Goal: Task Accomplishment & Management: Manage account settings

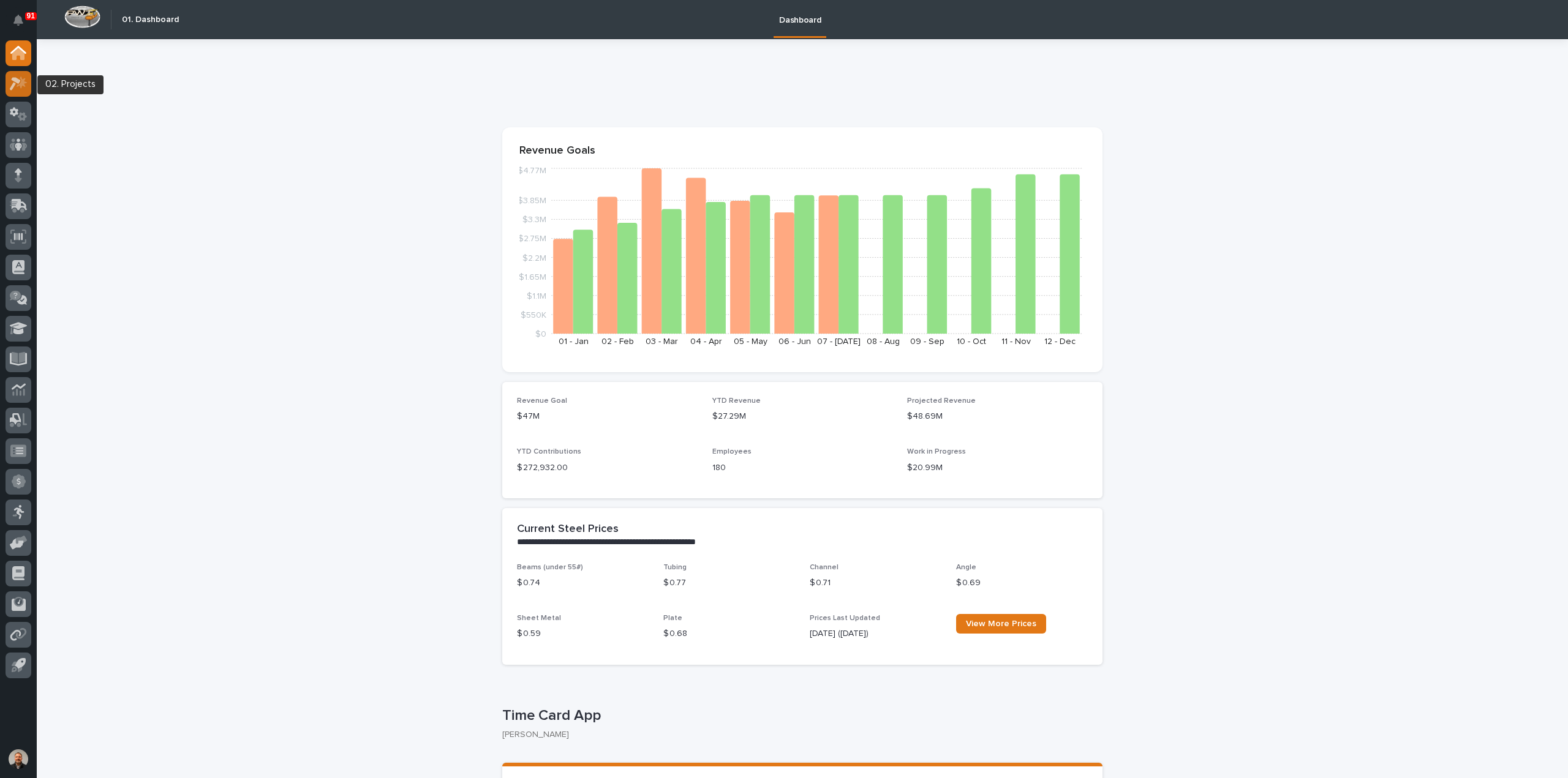
click at [18, 79] on icon at bounding box center [15, 84] width 11 height 14
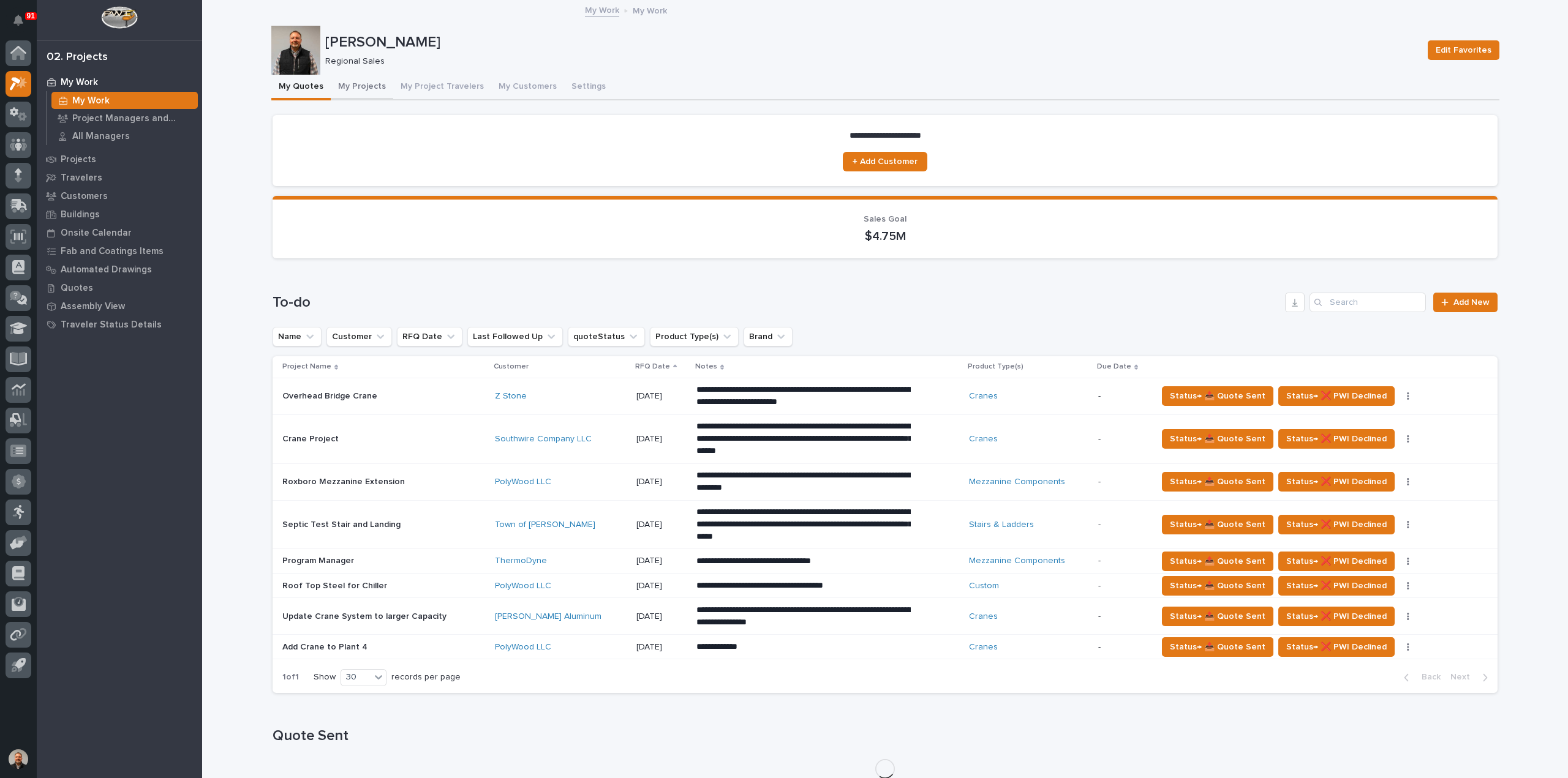
click at [365, 86] on button "My Projects" at bounding box center [362, 88] width 62 height 26
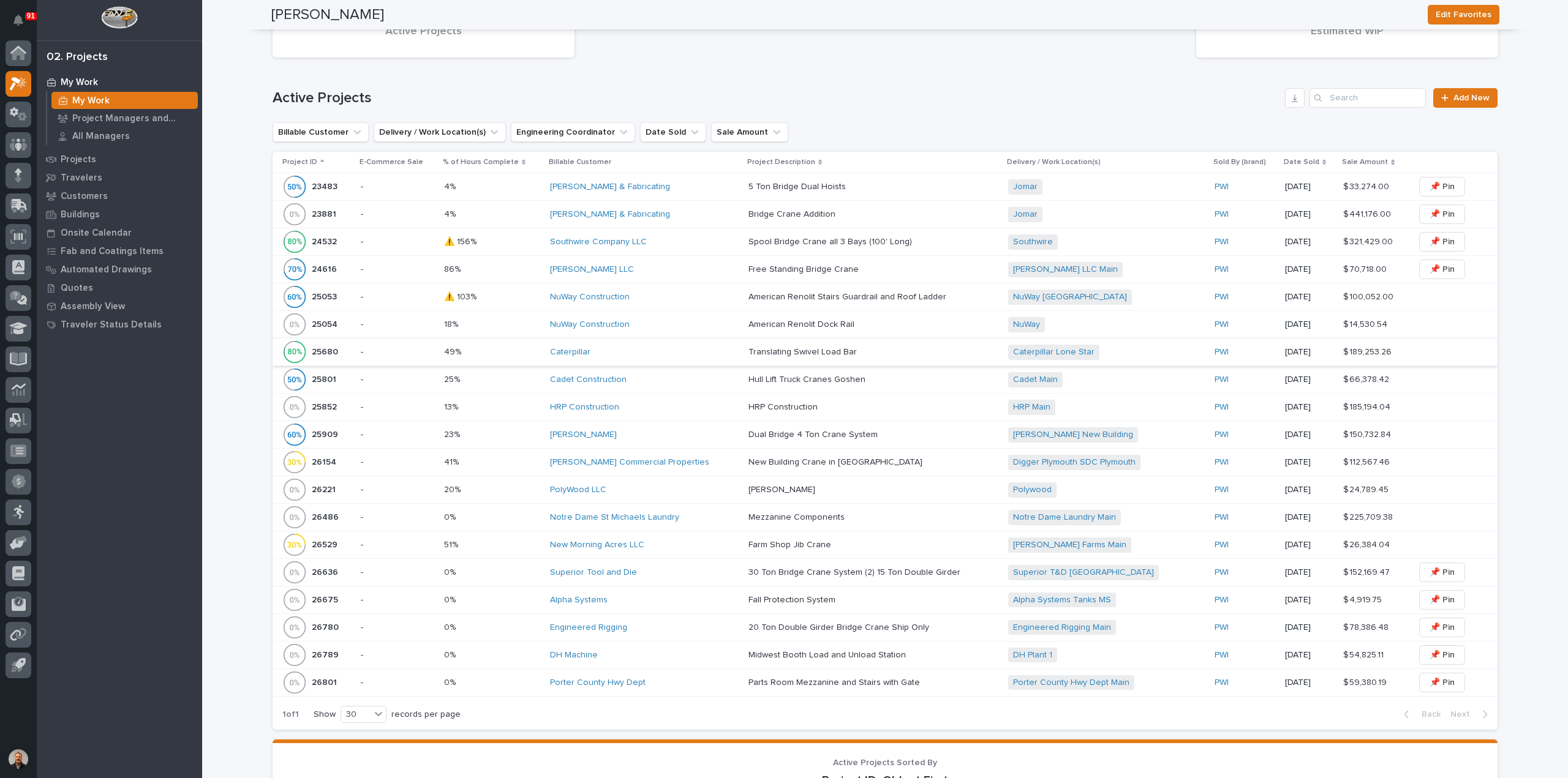
scroll to position [857, 0]
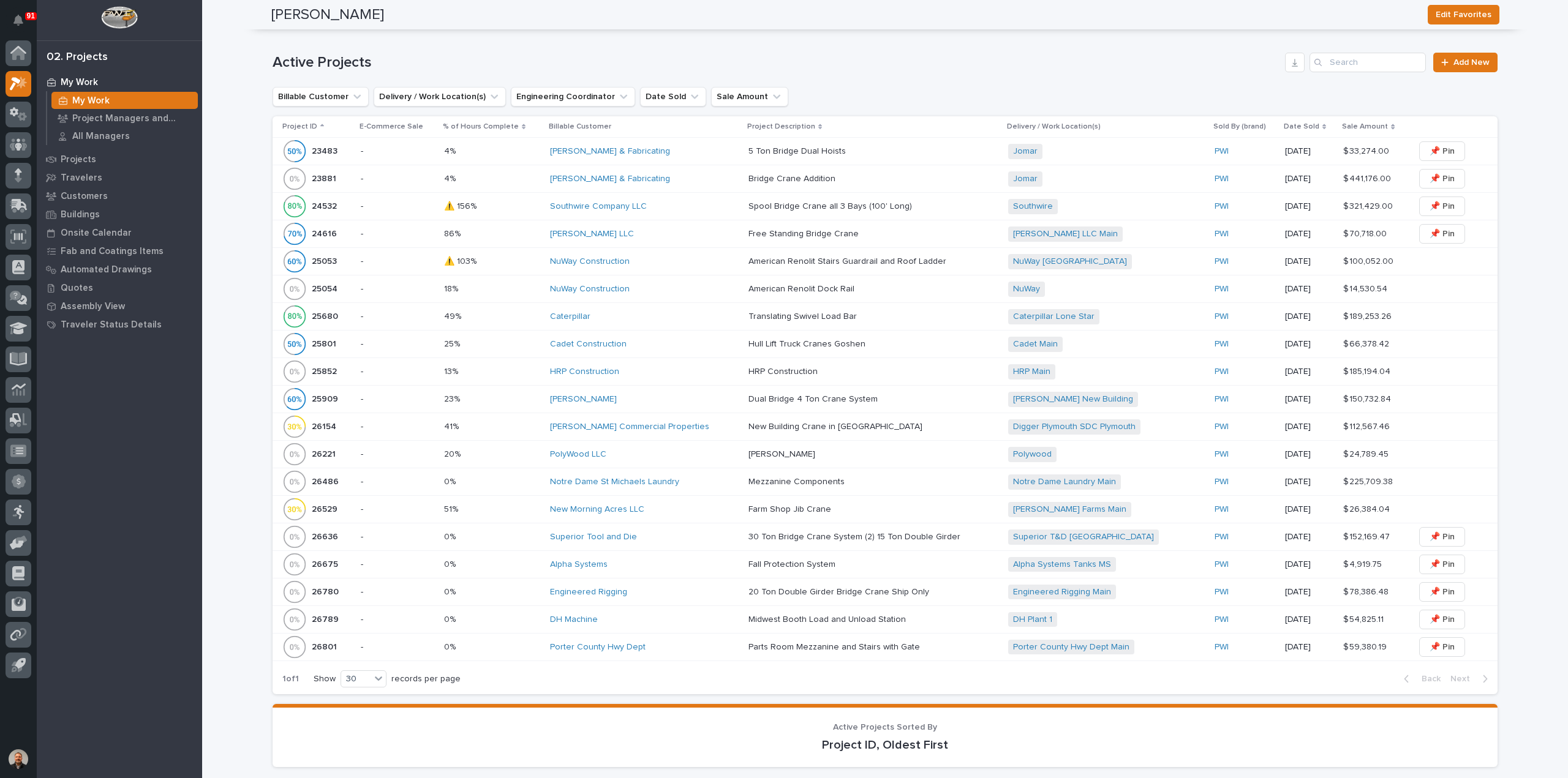
click at [317, 173] on p "23881" at bounding box center [325, 178] width 27 height 13
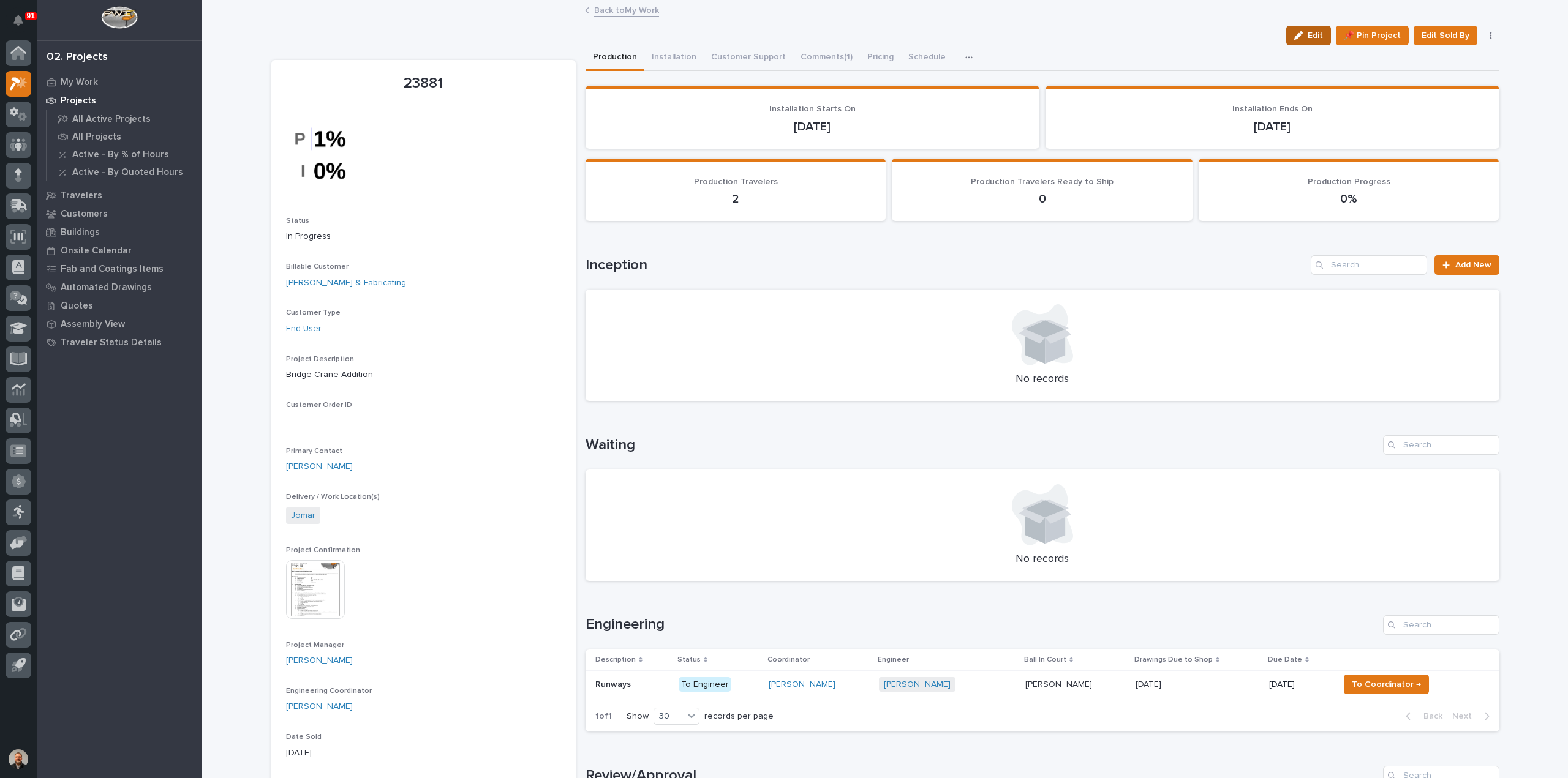
click at [1316, 36] on span "Edit" at bounding box center [1315, 36] width 15 height 11
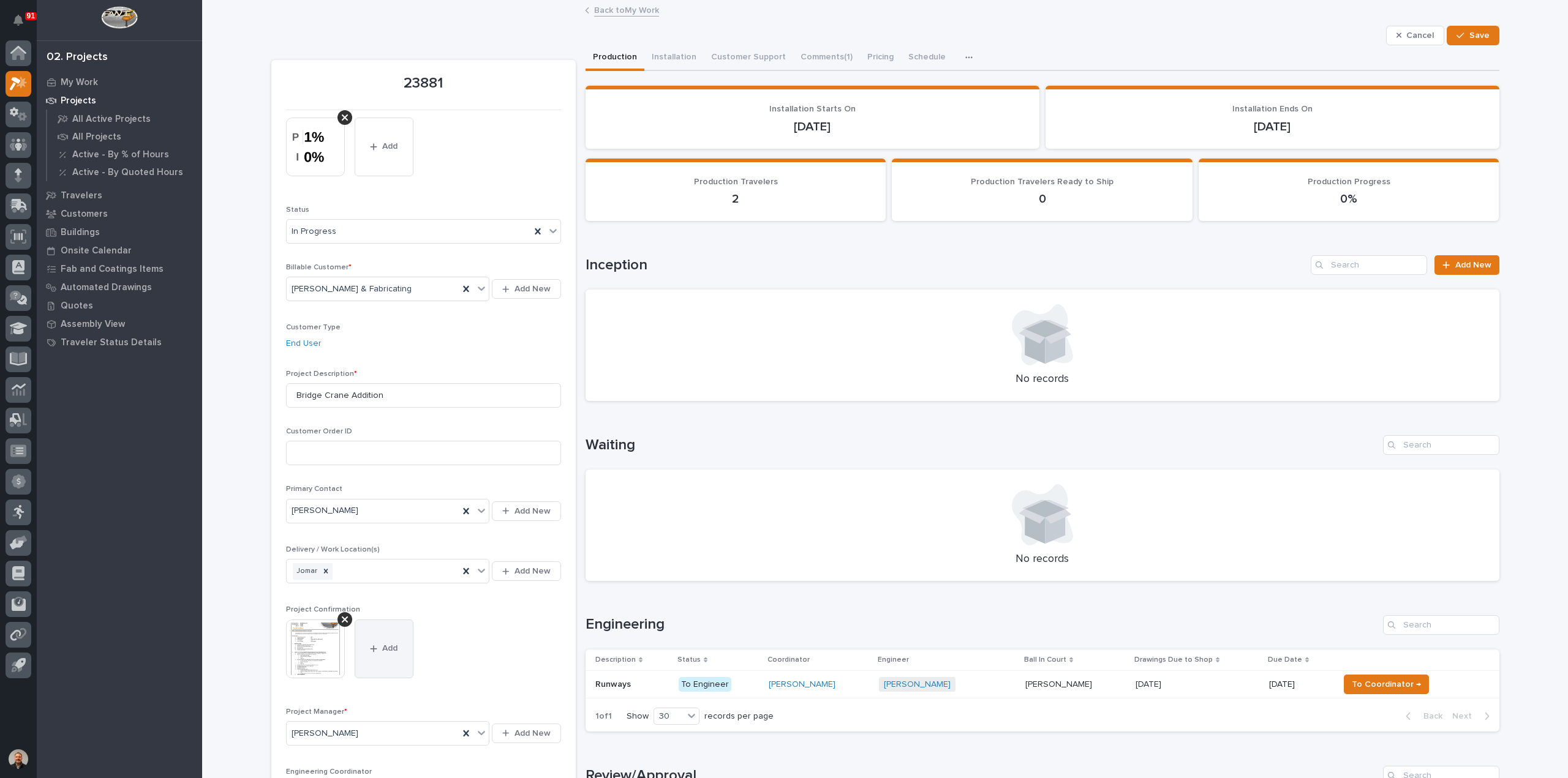
click at [371, 648] on icon "button" at bounding box center [373, 649] width 7 height 9
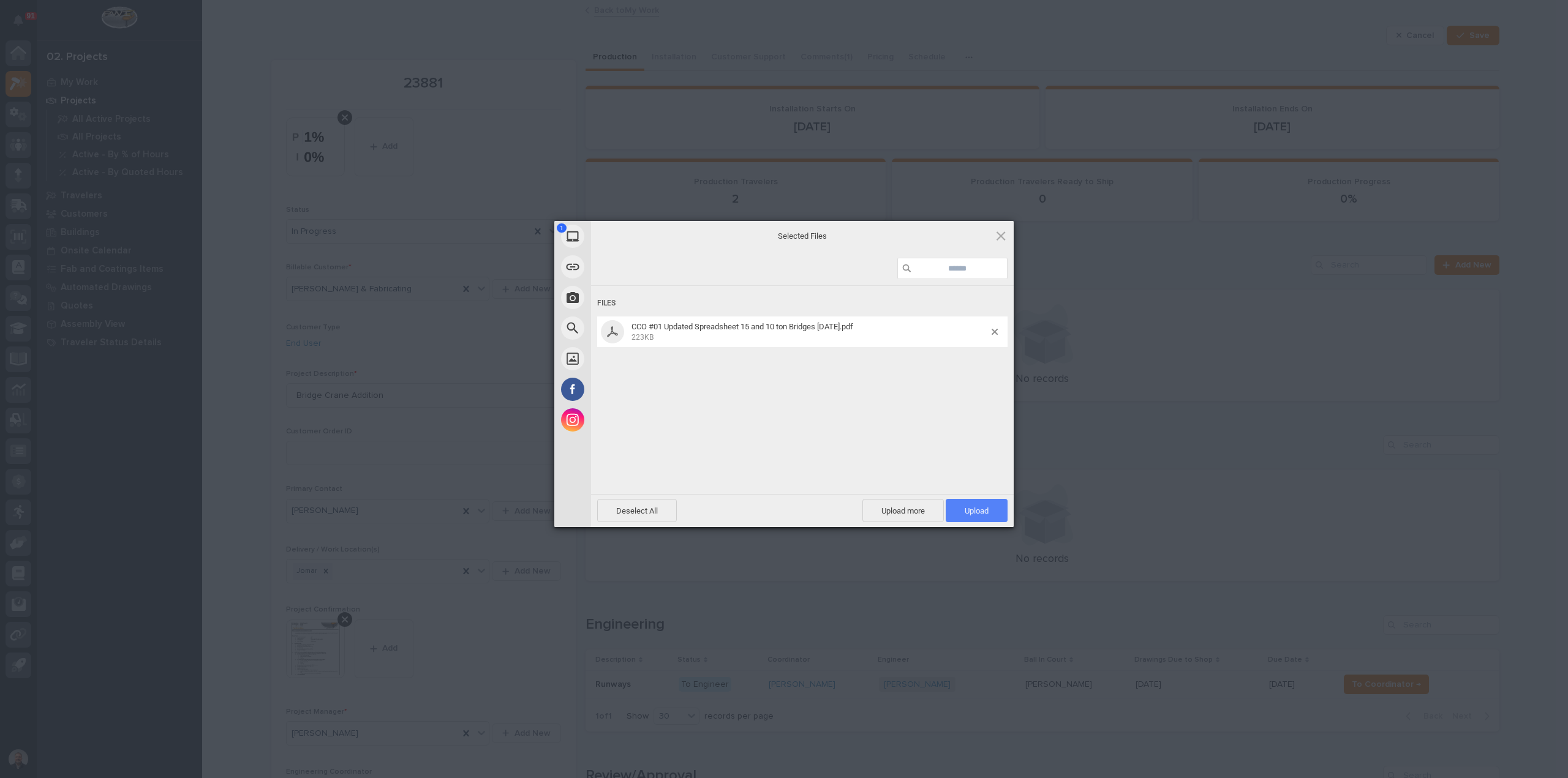
click at [978, 510] on span "Upload 1" at bounding box center [976, 510] width 24 height 9
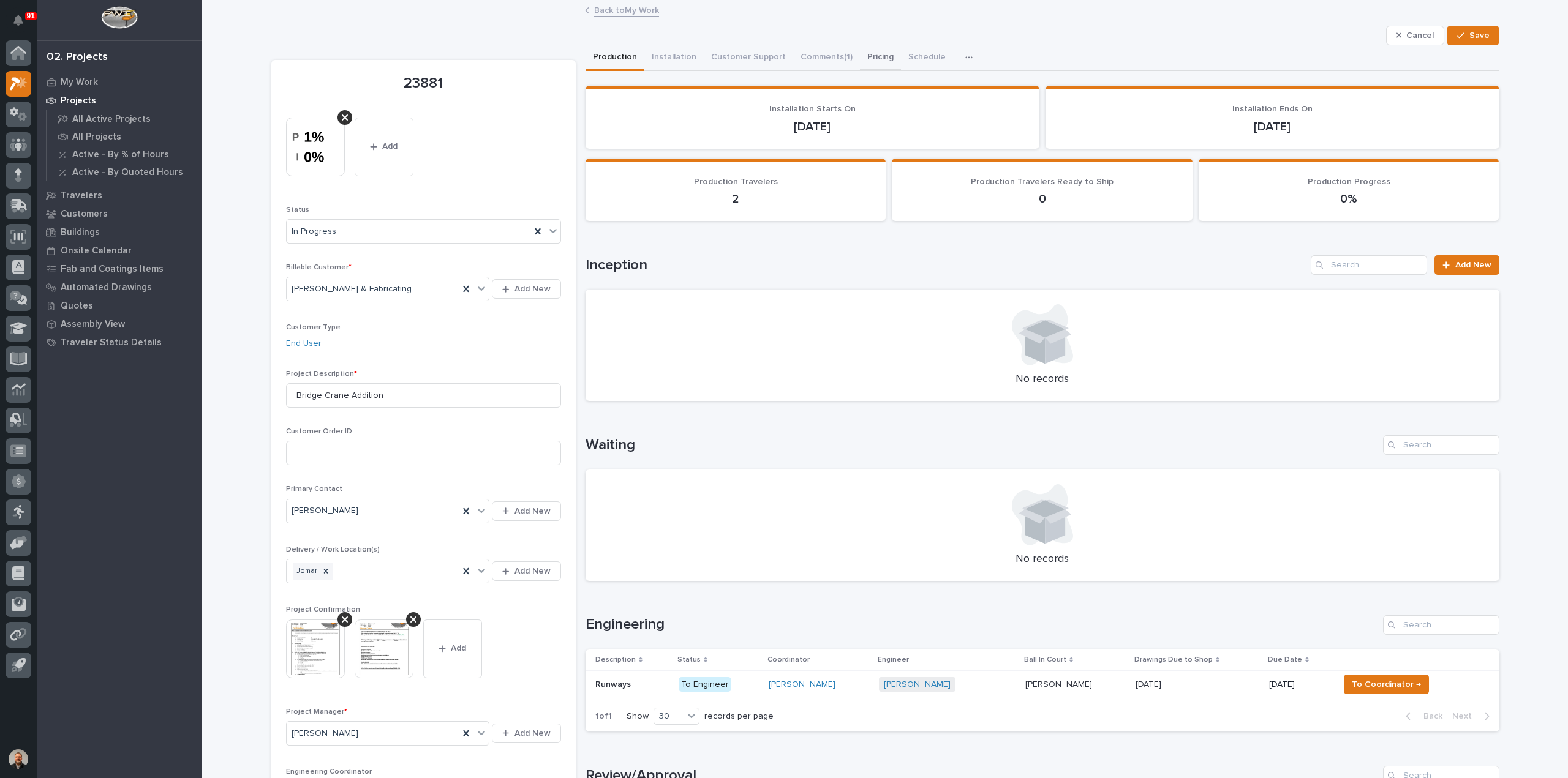
click at [864, 54] on button "Pricing" at bounding box center [880, 58] width 41 height 26
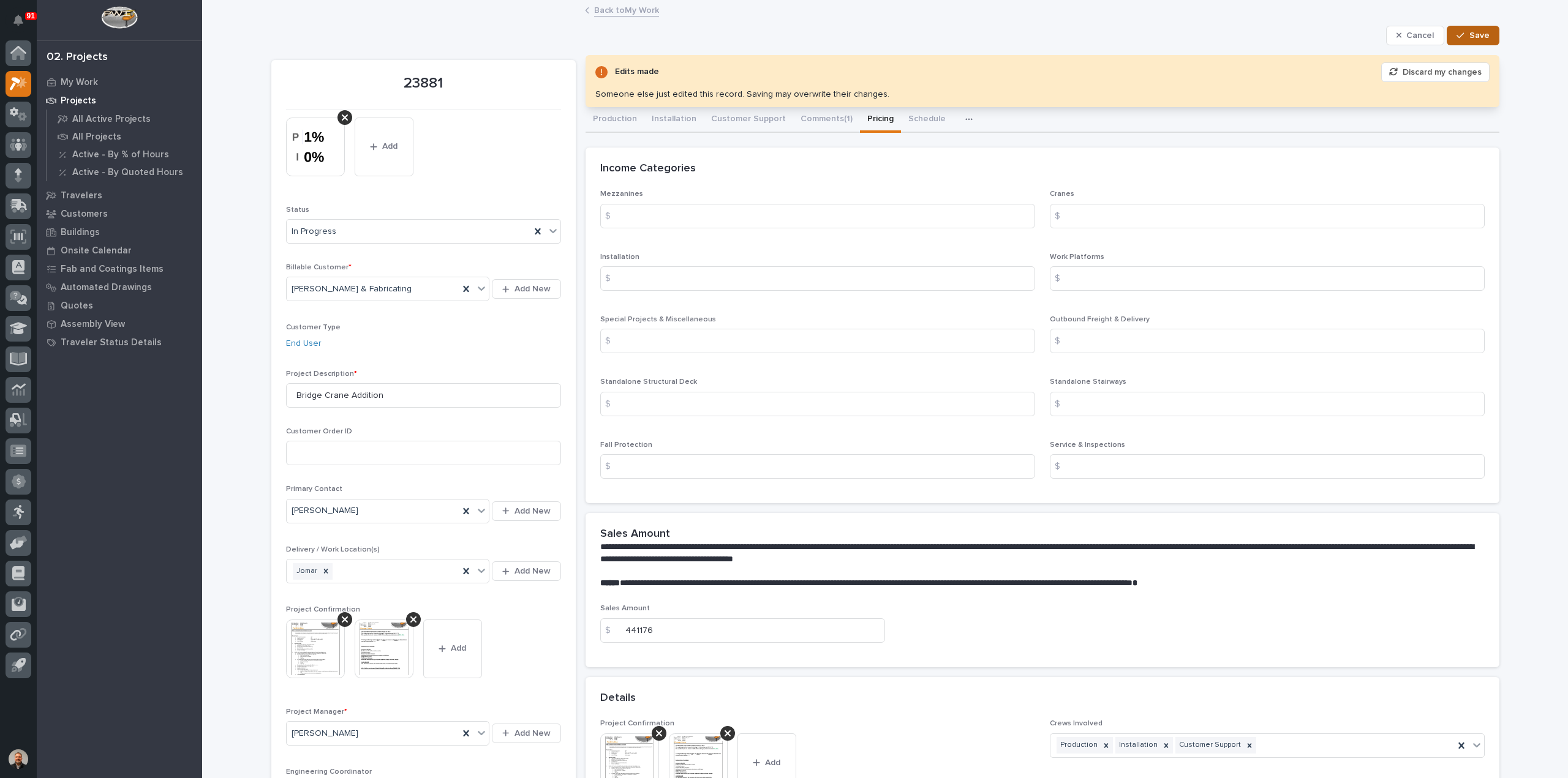
click at [1471, 35] on span "Save" at bounding box center [1479, 36] width 20 height 11
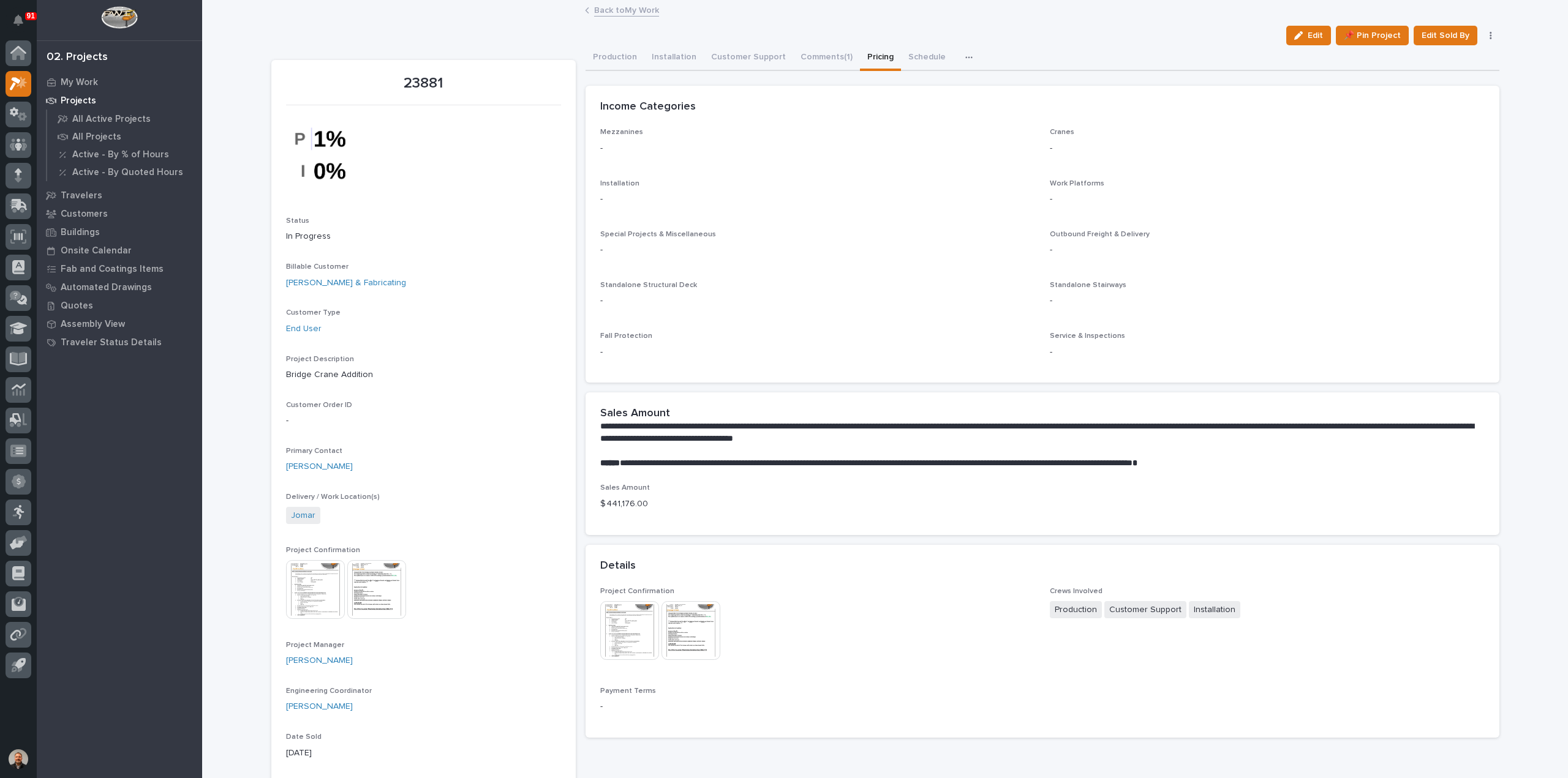
click at [309, 579] on img at bounding box center [315, 589] width 59 height 59
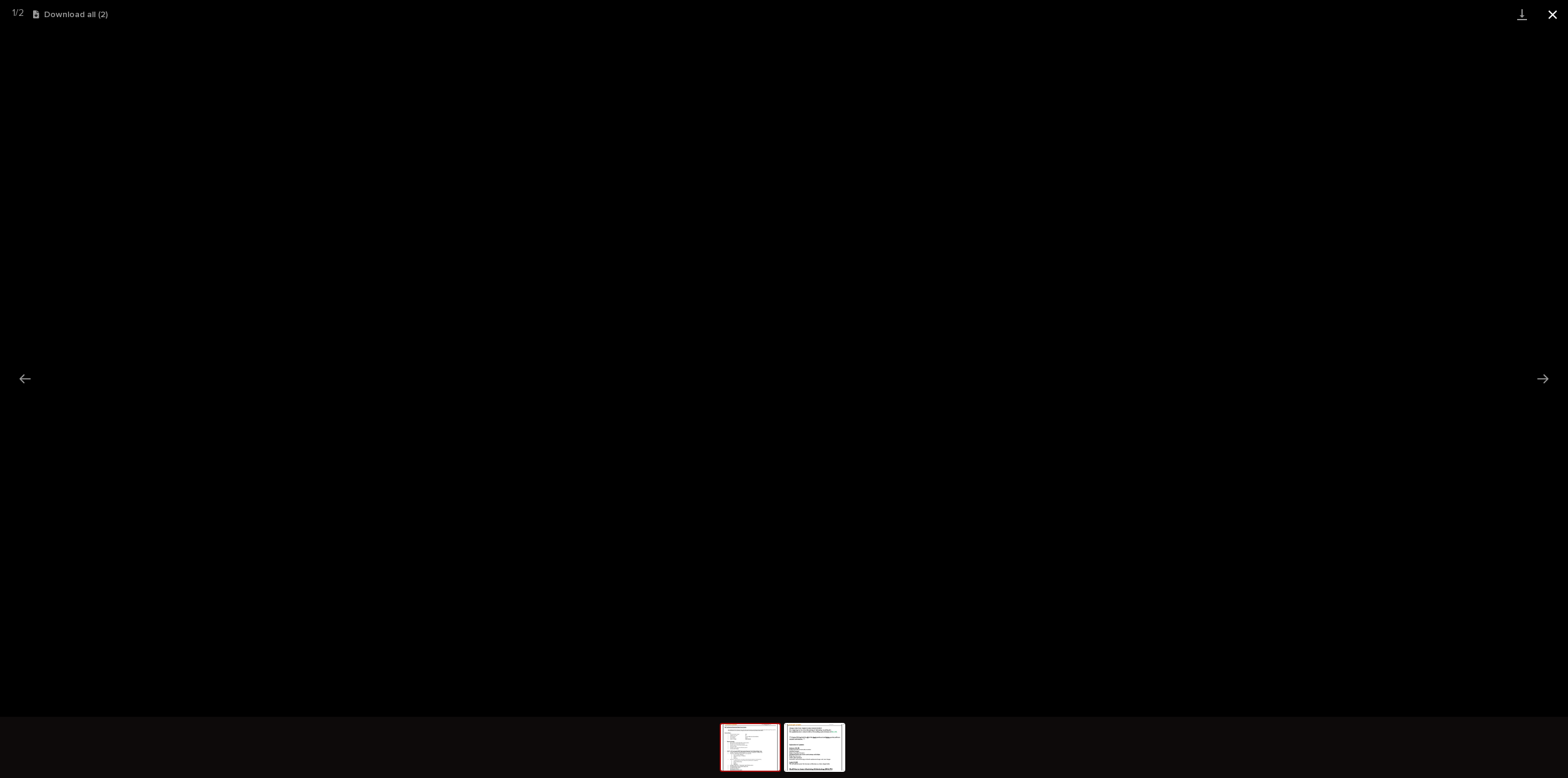
click at [1551, 17] on button "Close gallery" at bounding box center [1553, 14] width 31 height 29
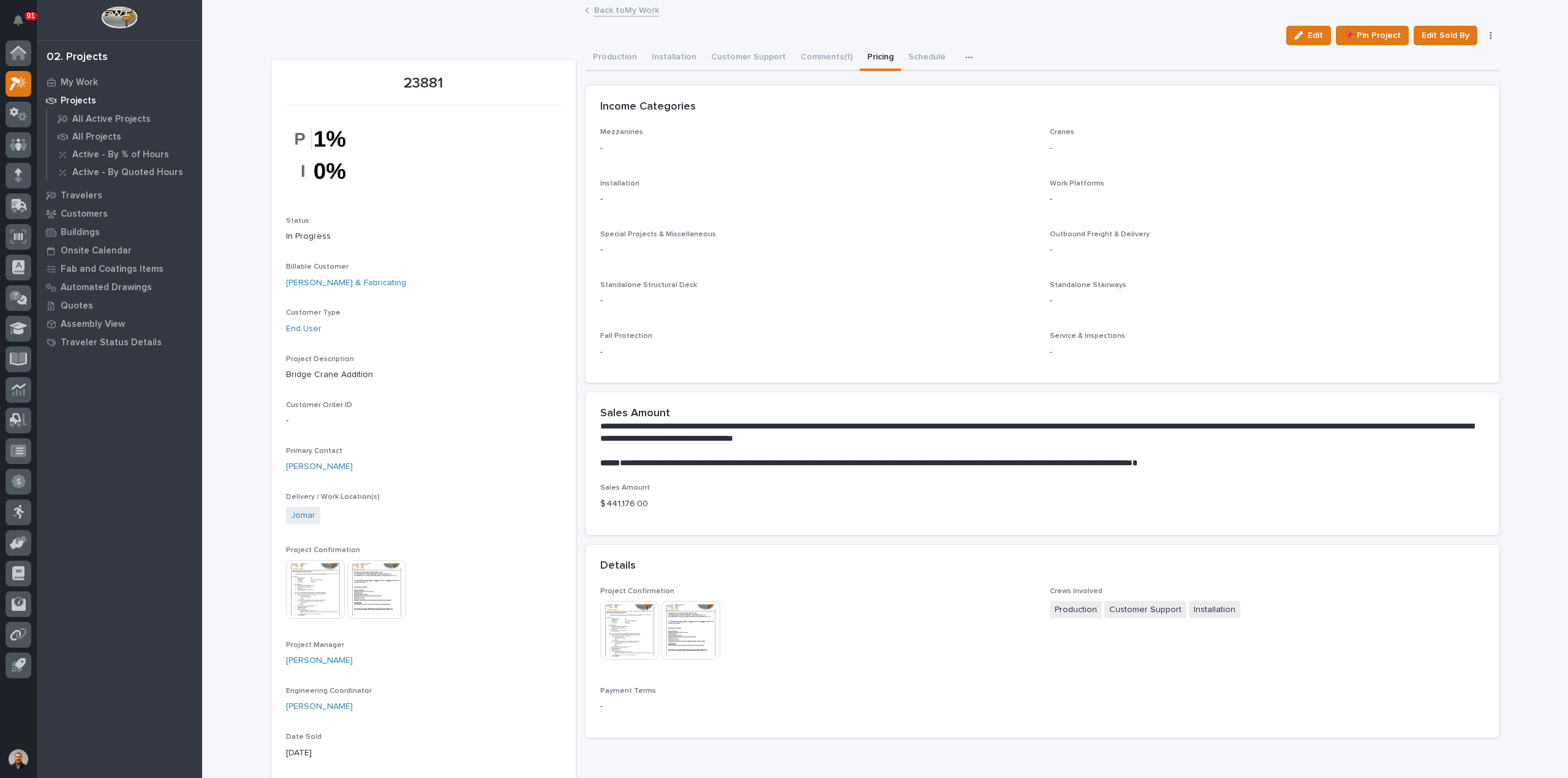
click at [685, 629] on img at bounding box center [690, 630] width 59 height 59
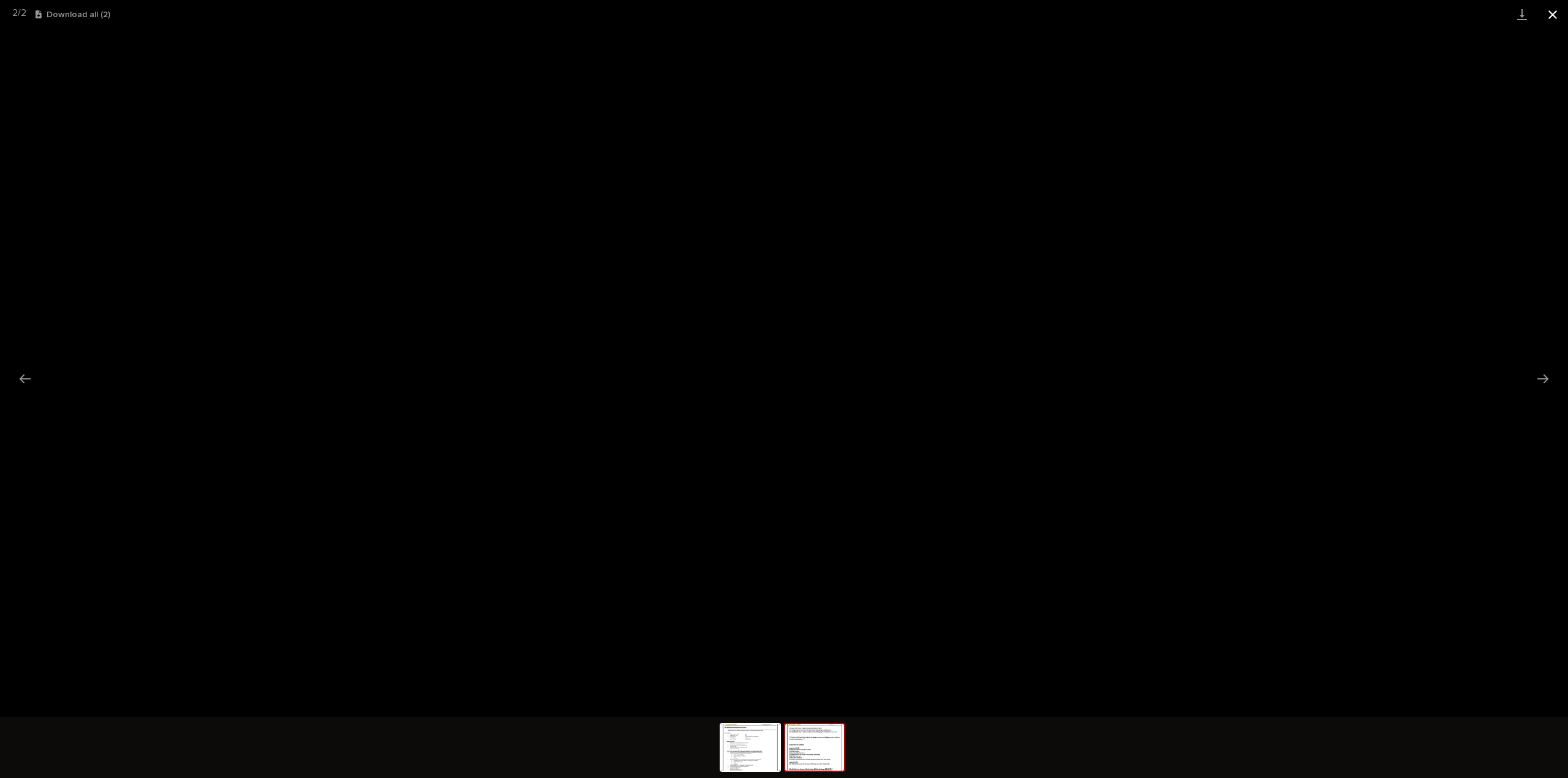
click at [1552, 14] on button "Close gallery" at bounding box center [1553, 14] width 31 height 29
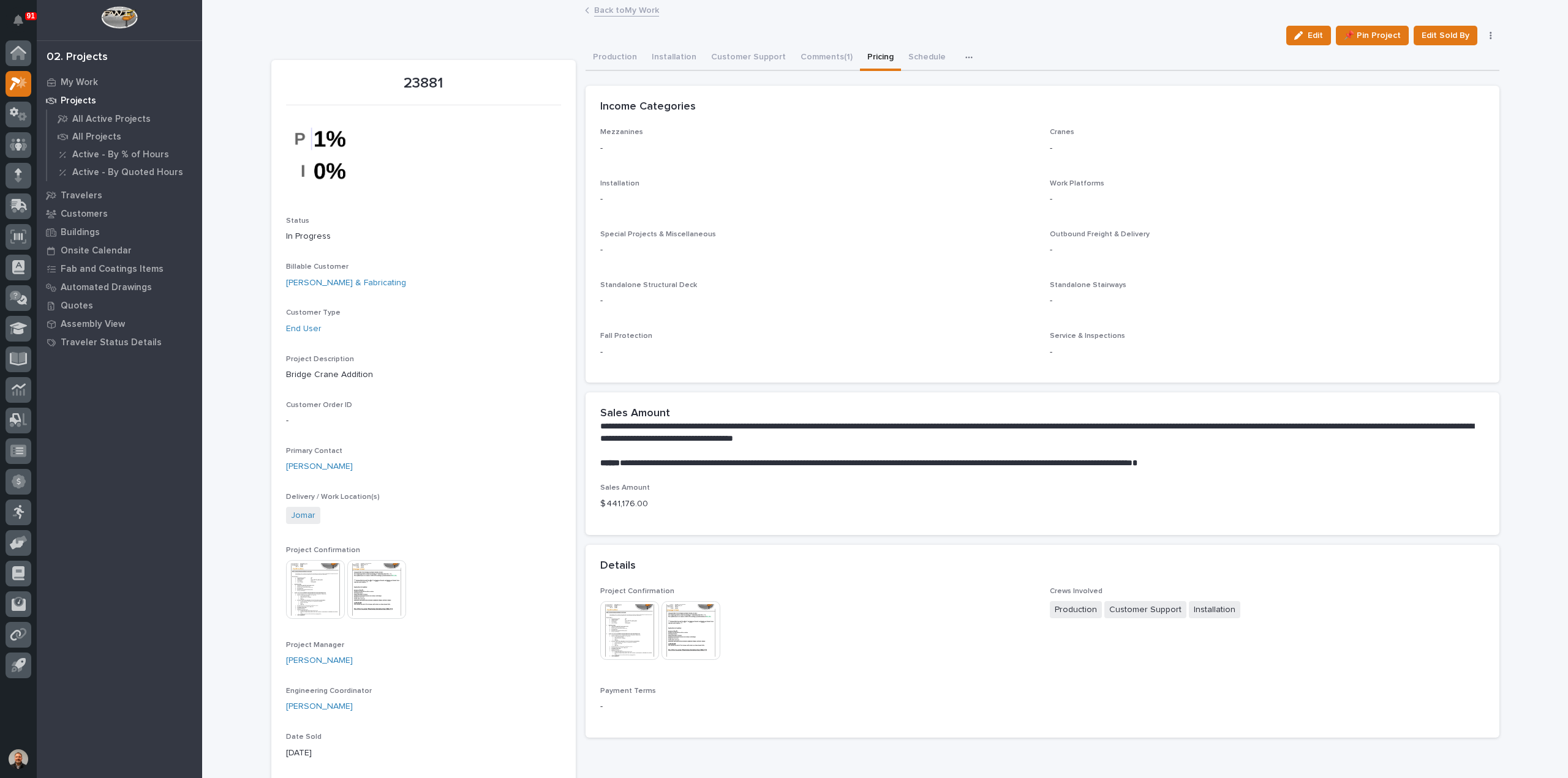
click at [619, 501] on p "$ 441,176.00" at bounding box center [742, 504] width 285 height 13
click at [1309, 30] on span "Edit" at bounding box center [1315, 36] width 15 height 11
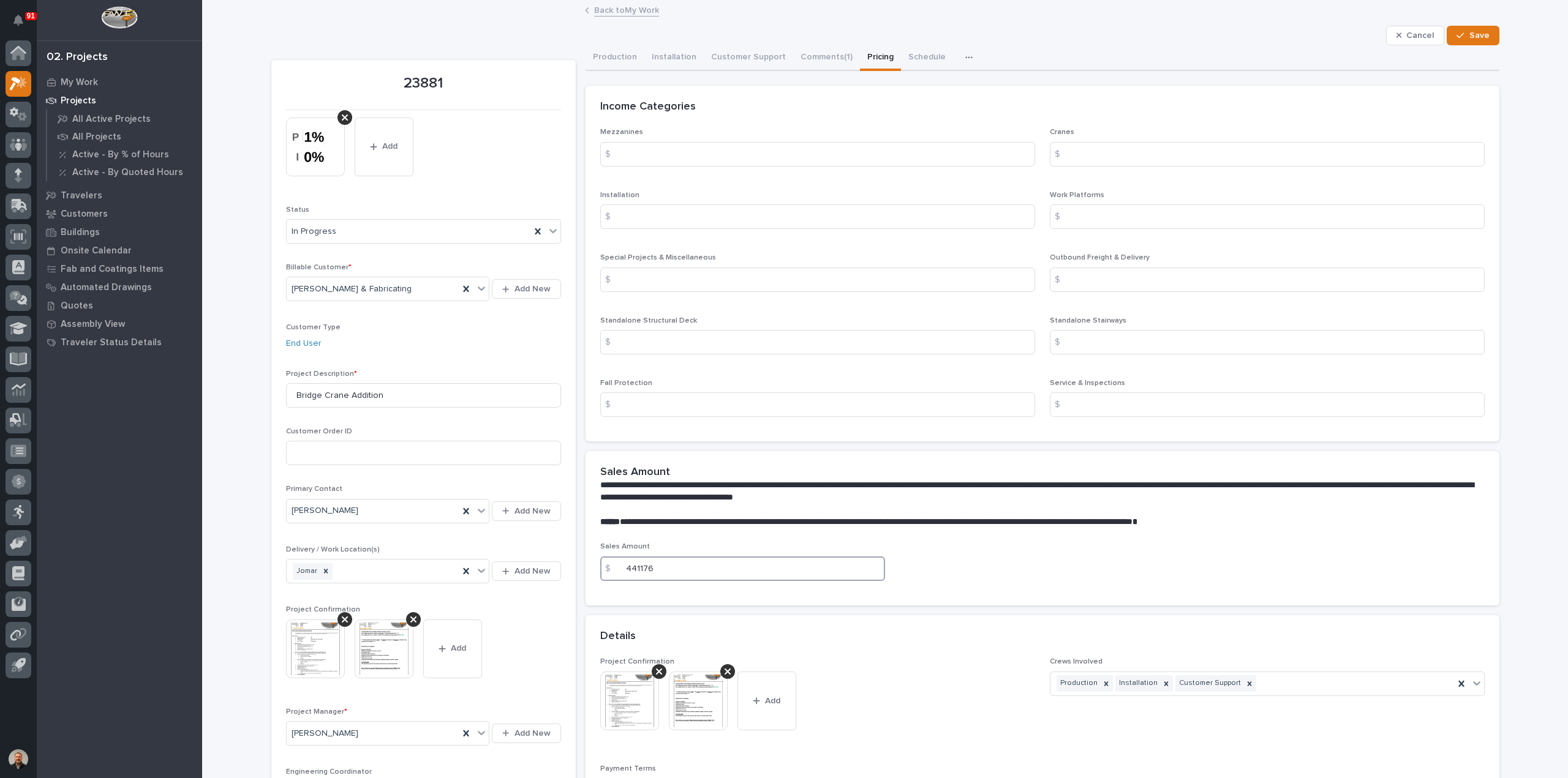
click at [646, 570] on input "441176" at bounding box center [742, 569] width 285 height 25
type input "456774"
click at [1477, 32] on span "Save" at bounding box center [1479, 36] width 20 height 11
